Goal: Task Accomplishment & Management: Manage account settings

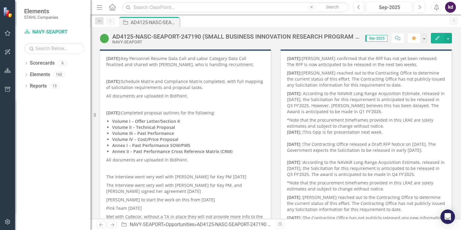
click at [200, 127] on p "Volume II – Technical Proposal" at bounding box center [188, 127] width 152 height 6
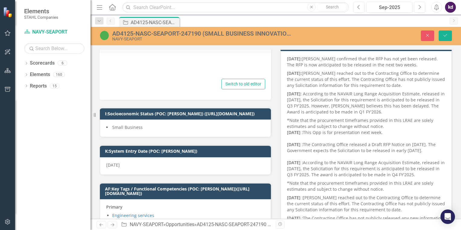
type textarea "<p><strong>[DATE]: </strong>Key Personnel Resume Data Call and Labor Category D…"
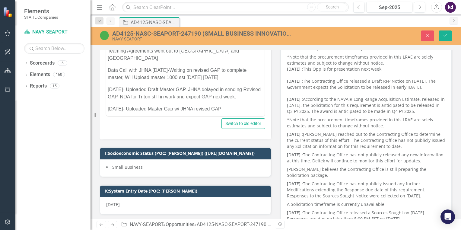
scroll to position [181, 0]
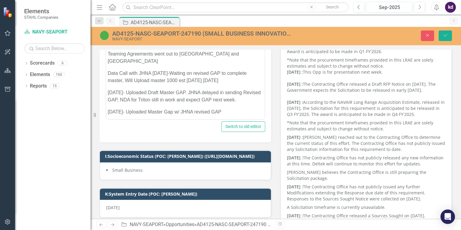
click at [228, 108] on p "[DATE]- Uploaded Master Gap w/ JHNA revised GAP" at bounding box center [185, 111] width 155 height 7
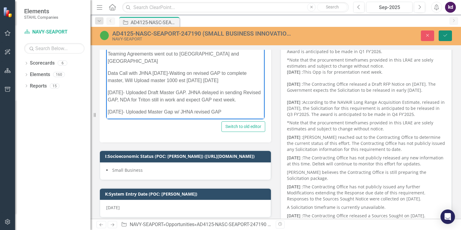
click at [450, 38] on button "Save" at bounding box center [445, 35] width 13 height 11
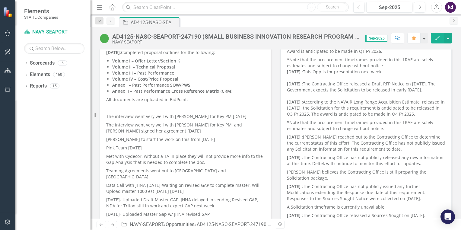
click at [178, 181] on p "Data Call with JHNA [DATE]-Waiting on revised GAP to complete master, Will Uplo…" at bounding box center [185, 188] width 158 height 14
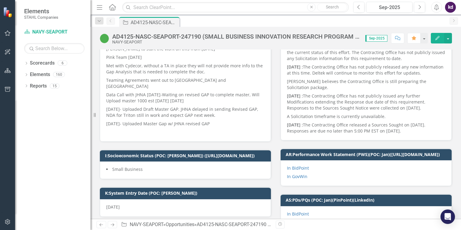
click at [178, 120] on p "[DATE]- Uploaded Master Gap w/ JHNA revised GAP" at bounding box center [185, 124] width 158 height 8
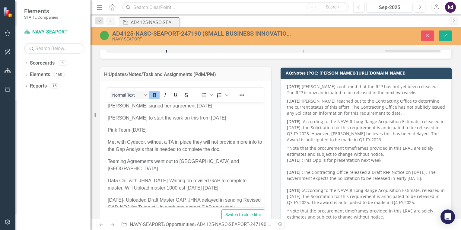
scroll to position [243, 0]
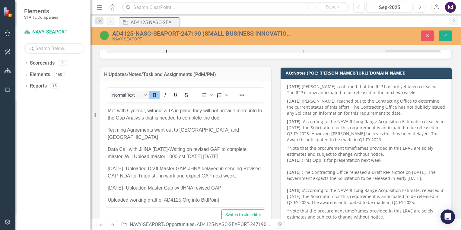
click at [109, 197] on p "Uploaded working draft of AD4125 Org into BidPoint" at bounding box center [185, 200] width 155 height 7
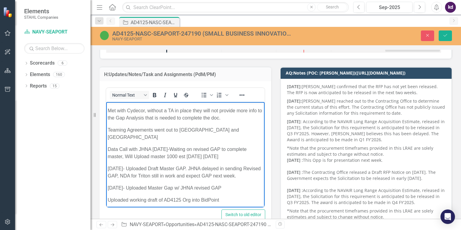
click at [108, 197] on p "Uploaded working draft of AD4125 Org into BidPoint" at bounding box center [185, 200] width 155 height 7
click at [445, 34] on icon "Save" at bounding box center [445, 35] width 5 height 4
